Goal: Task Accomplishment & Management: Use online tool/utility

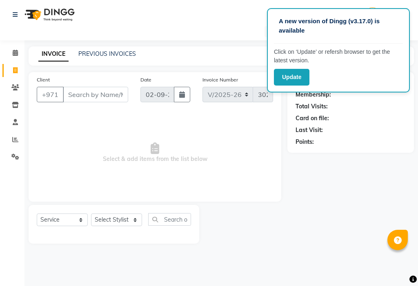
select select "637"
select select "service"
select select "69766"
click at [91, 214] on select "Select Stylist [PERSON_NAME] [PERSON_NAME] Ashiya Cashier [PERSON_NAME] [PERSON…" at bounding box center [116, 220] width 51 height 13
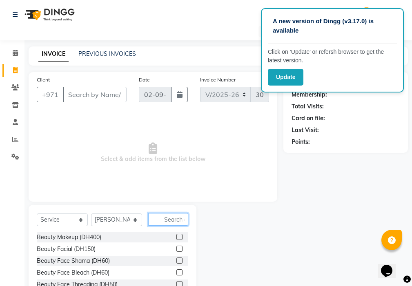
click at [177, 218] on input "text" at bounding box center [168, 219] width 40 height 13
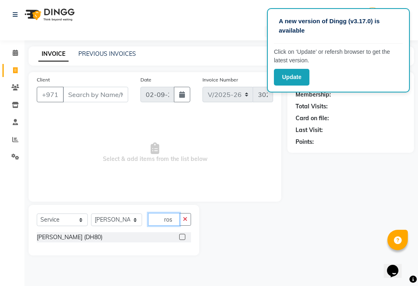
type input "ros"
click at [182, 237] on label at bounding box center [182, 237] width 6 height 6
click at [182, 237] on input "checkbox" at bounding box center [181, 237] width 5 height 5
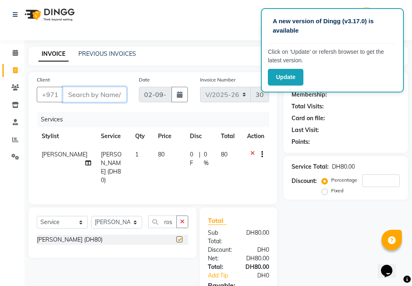
click at [106, 87] on input "Client" at bounding box center [95, 95] width 64 height 16
checkbox input "false"
click at [104, 93] on input "Client" at bounding box center [95, 95] width 64 height 16
type input "5"
type input "0"
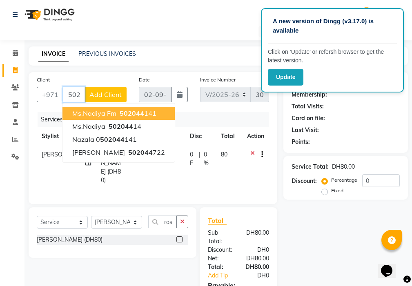
click at [145, 115] on ngb-highlight "502044 141" at bounding box center [137, 113] width 38 height 8
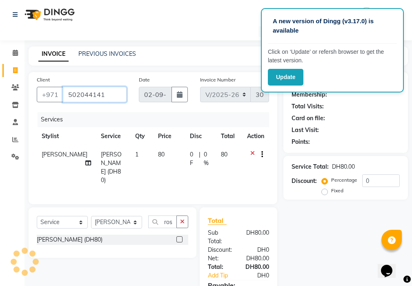
type input "502044141"
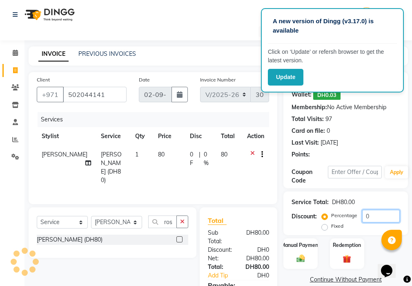
click at [377, 215] on input "0" at bounding box center [381, 216] width 38 height 13
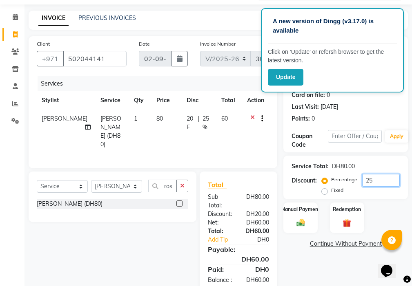
scroll to position [61, 0]
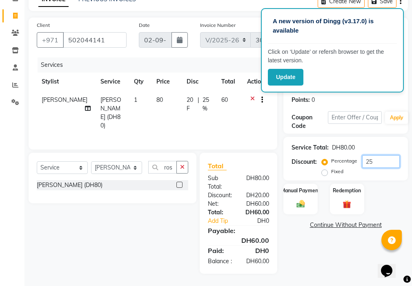
type input "25"
click at [302, 186] on label "Manual Payment" at bounding box center [300, 190] width 41 height 8
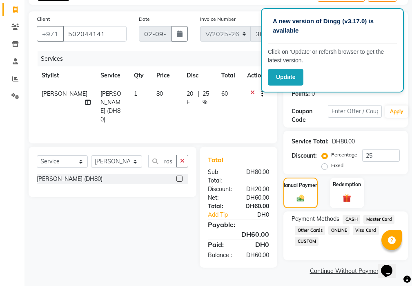
click at [364, 233] on span "Visa Card" at bounding box center [366, 230] width 26 height 9
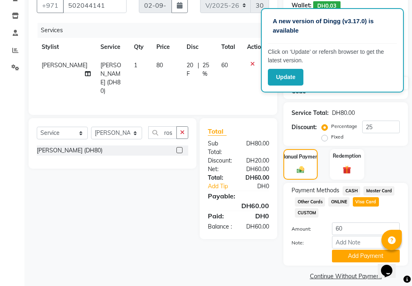
scroll to position [98, 0]
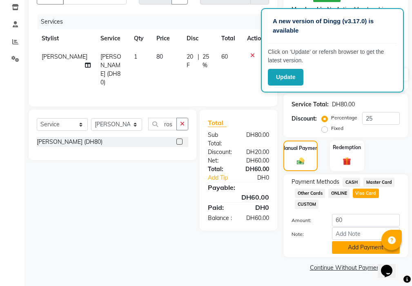
click at [346, 248] on button "Add Payment" at bounding box center [366, 248] width 68 height 13
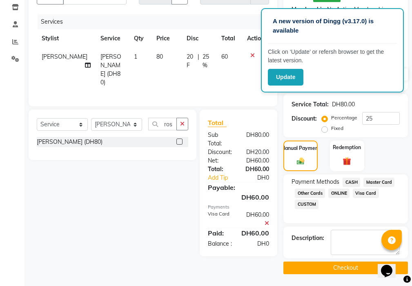
click at [340, 268] on button "Checkout" at bounding box center [345, 268] width 124 height 13
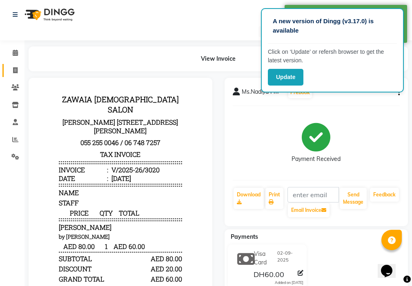
click at [13, 71] on icon at bounding box center [15, 70] width 4 height 6
select select "service"
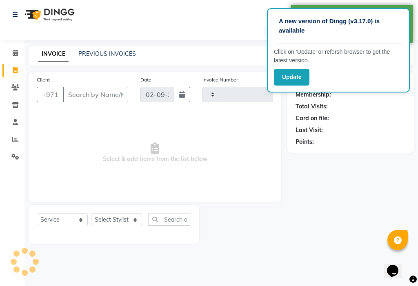
type input "3021"
select select "637"
